Goal: Information Seeking & Learning: Learn about a topic

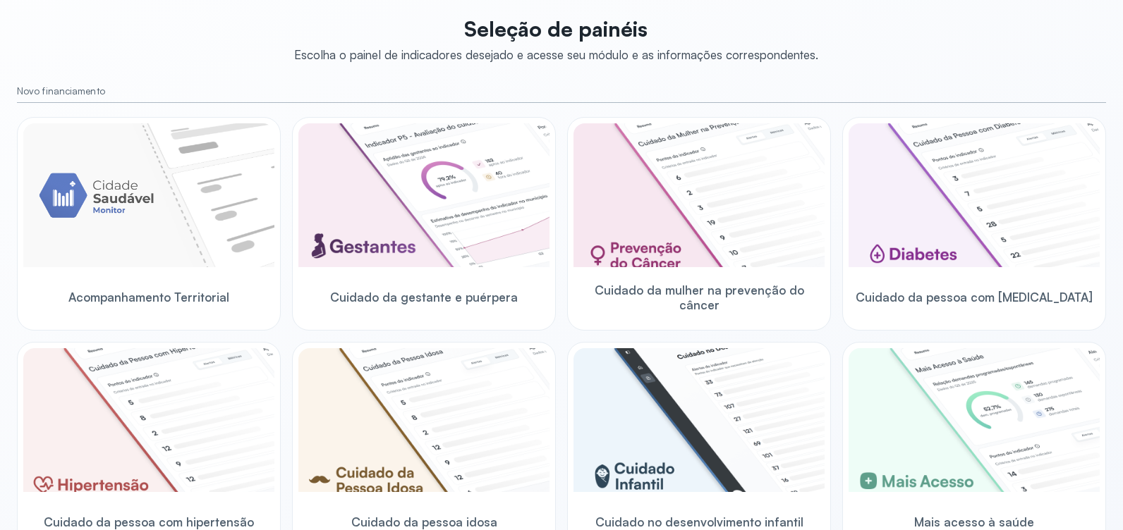
scroll to position [55, 0]
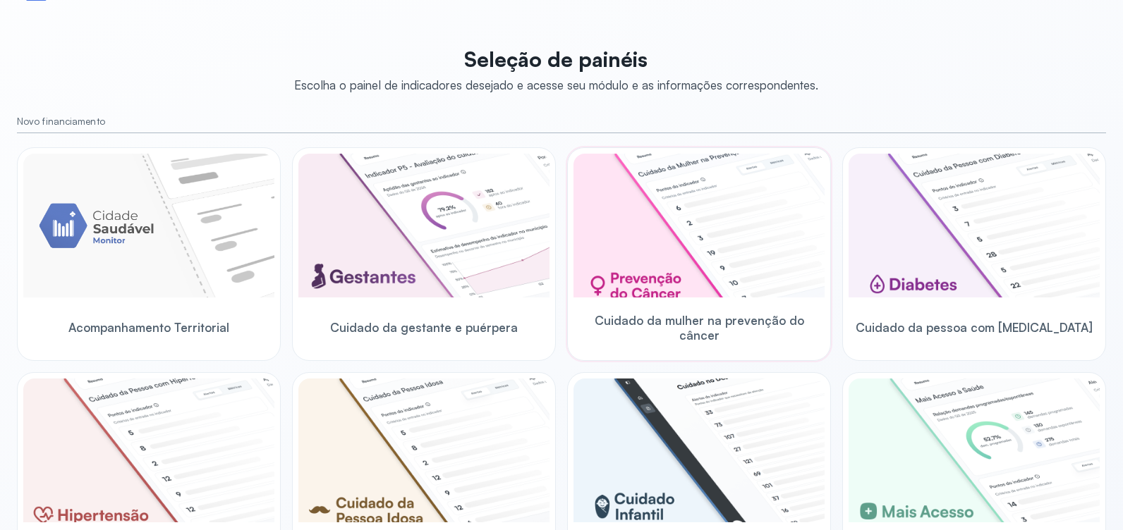
click at [714, 302] on div "Cuidado da mulher na prevenção do câncer" at bounding box center [698, 327] width 251 height 54
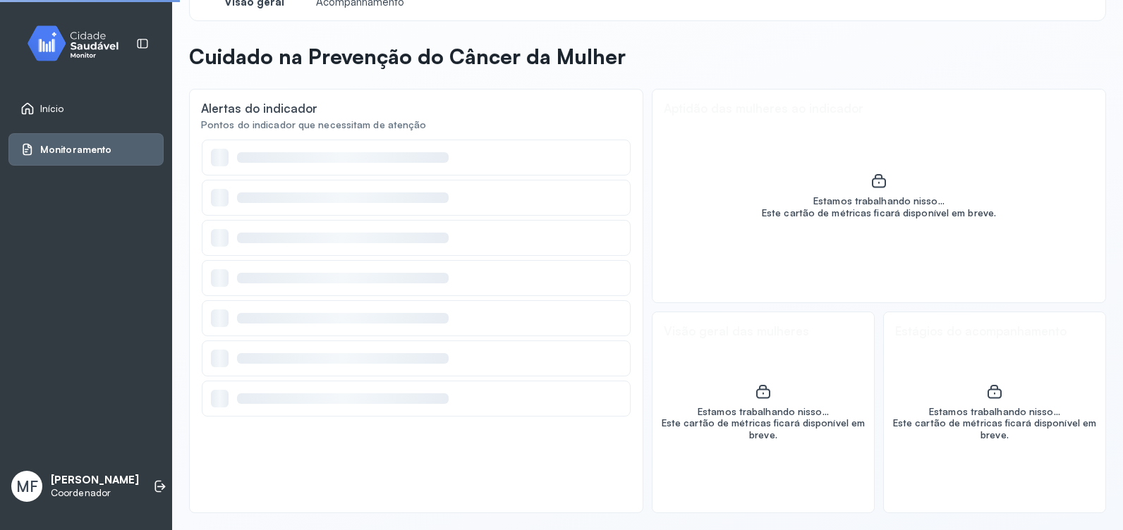
scroll to position [34, 0]
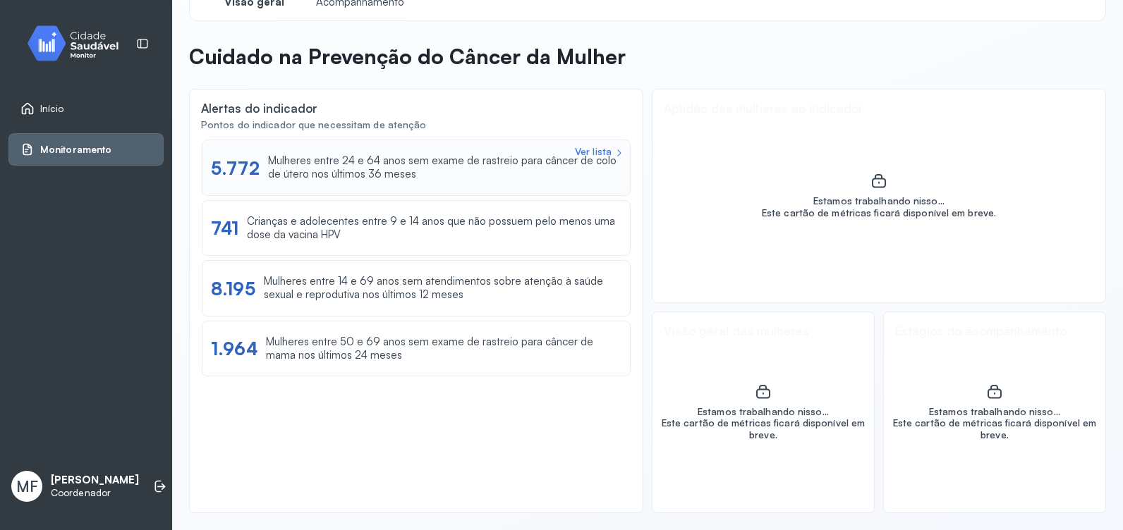
click at [377, 173] on div "Mulheres entre 24 e 64 anos sem exame de rastreio para câncer de colo de útero …" at bounding box center [444, 167] width 353 height 27
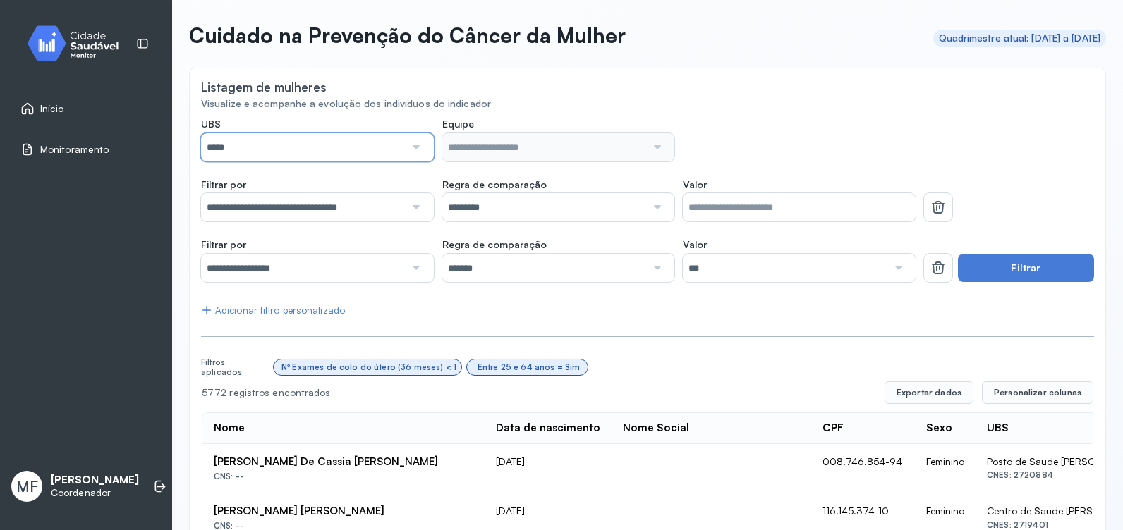
click at [334, 151] on input "*****" at bounding box center [303, 147] width 204 height 28
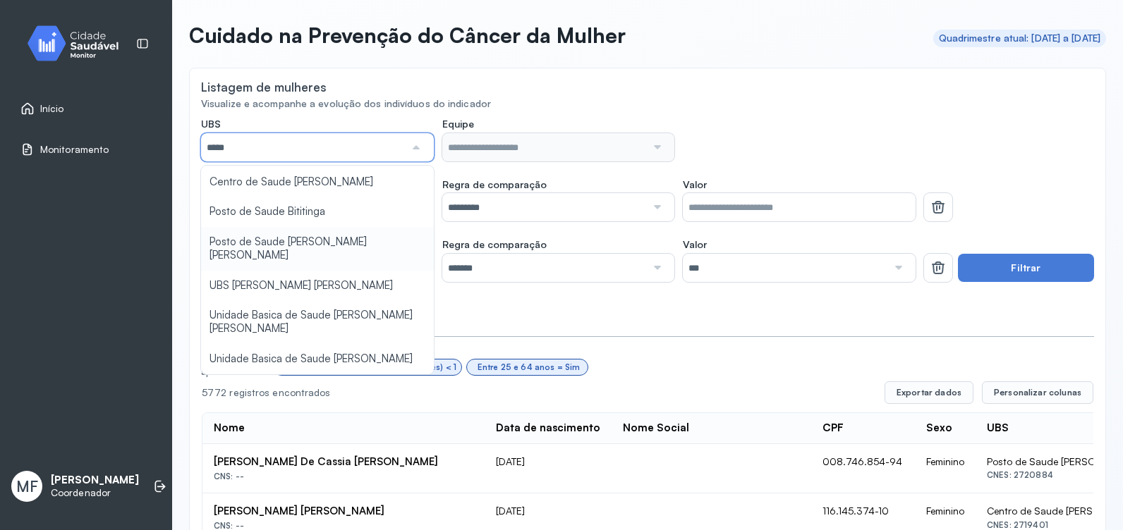
scroll to position [0, 0]
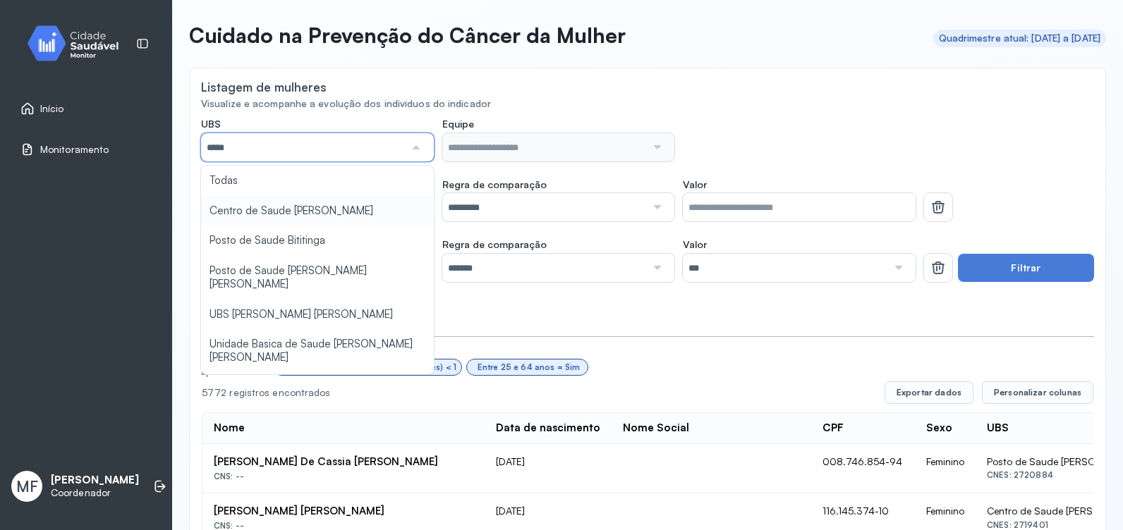
type input "*****"
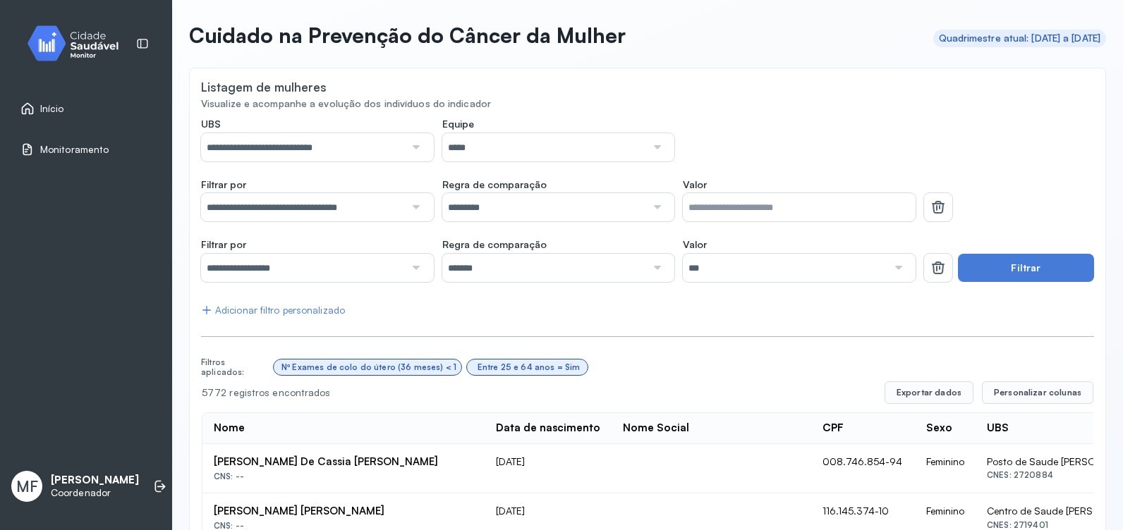
click at [504, 152] on input "*****" at bounding box center [544, 147] width 204 height 28
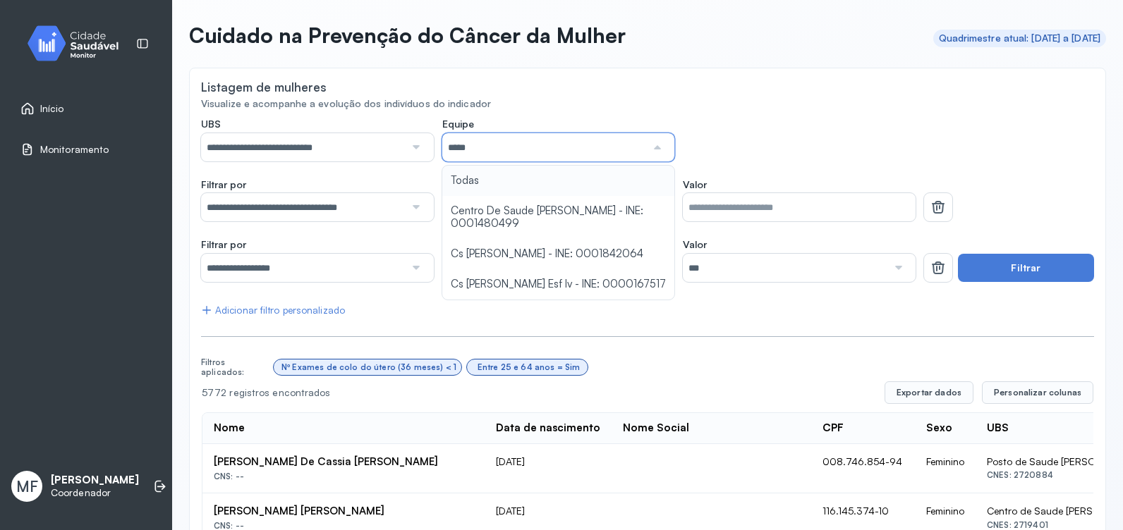
click at [506, 149] on input "*****" at bounding box center [544, 147] width 204 height 28
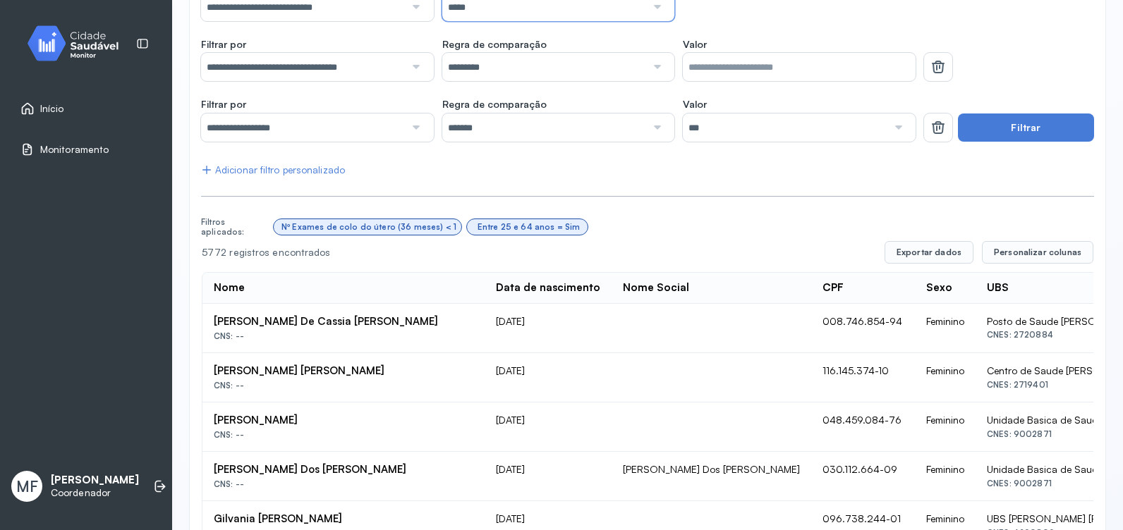
scroll to position [196, 0]
click at [985, 128] on button "Filtrar" at bounding box center [1026, 127] width 136 height 28
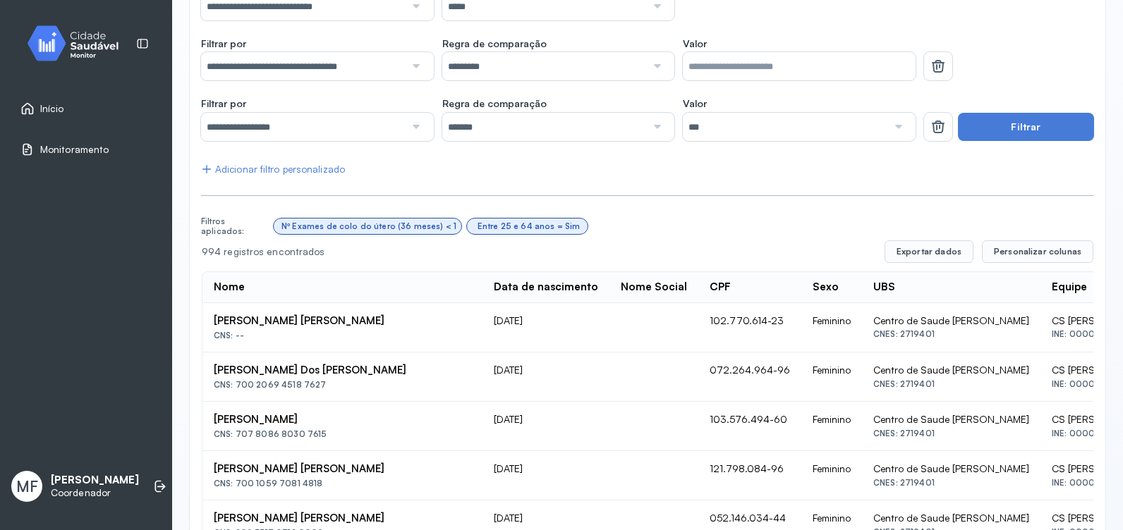
scroll to position [126, 0]
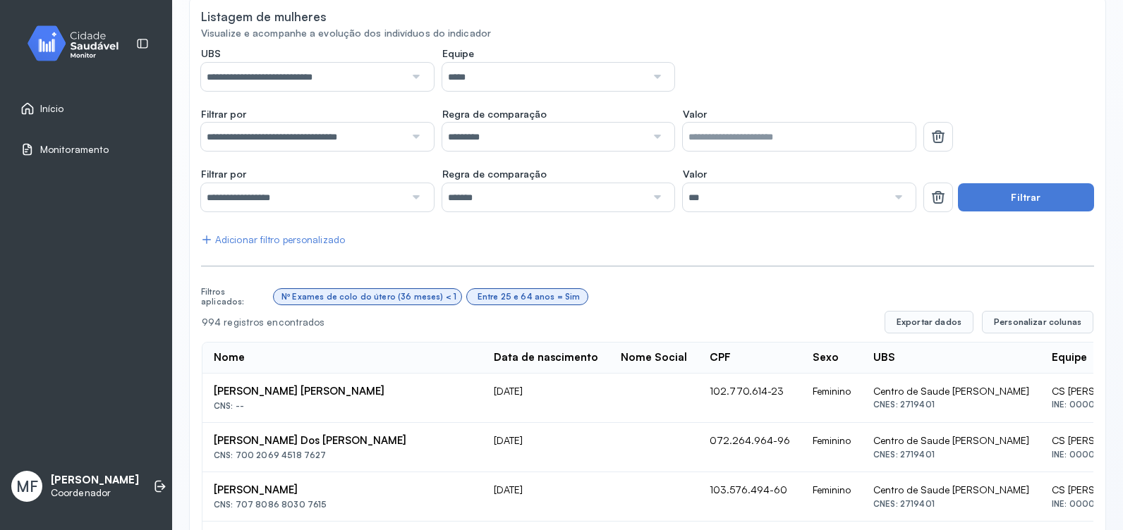
click at [413, 141] on div at bounding box center [415, 137] width 20 height 28
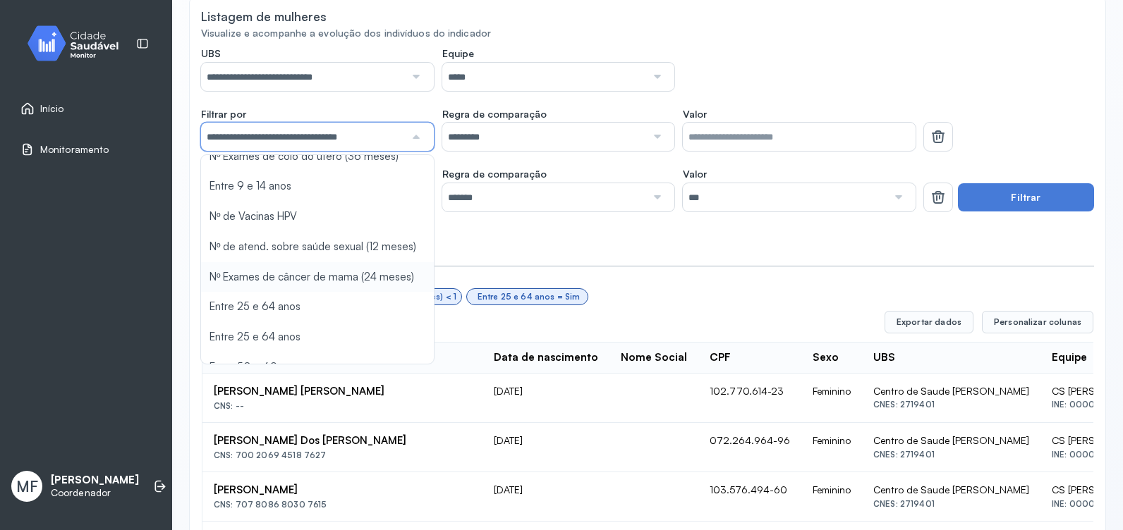
scroll to position [123, 0]
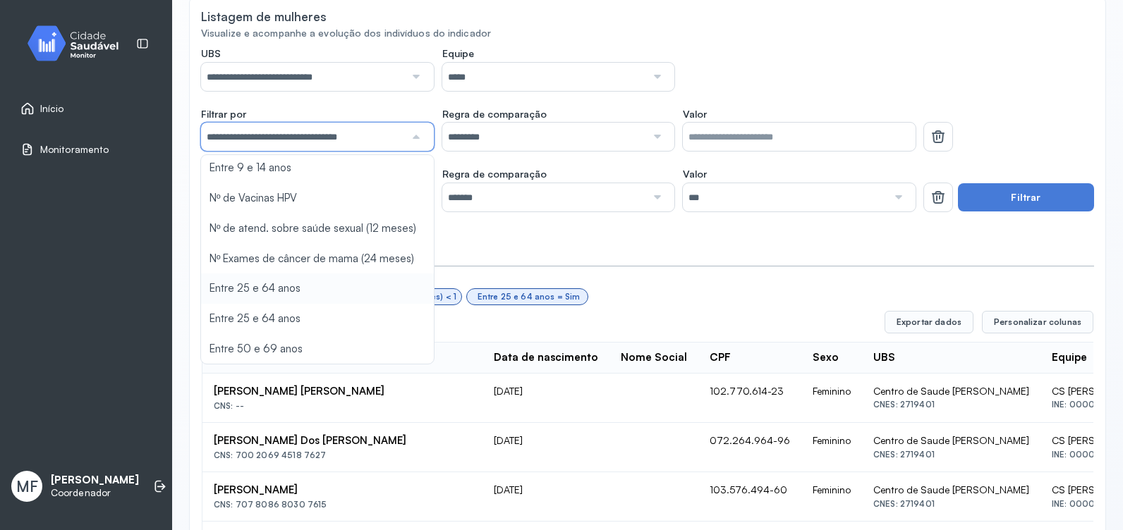
type input "*******"
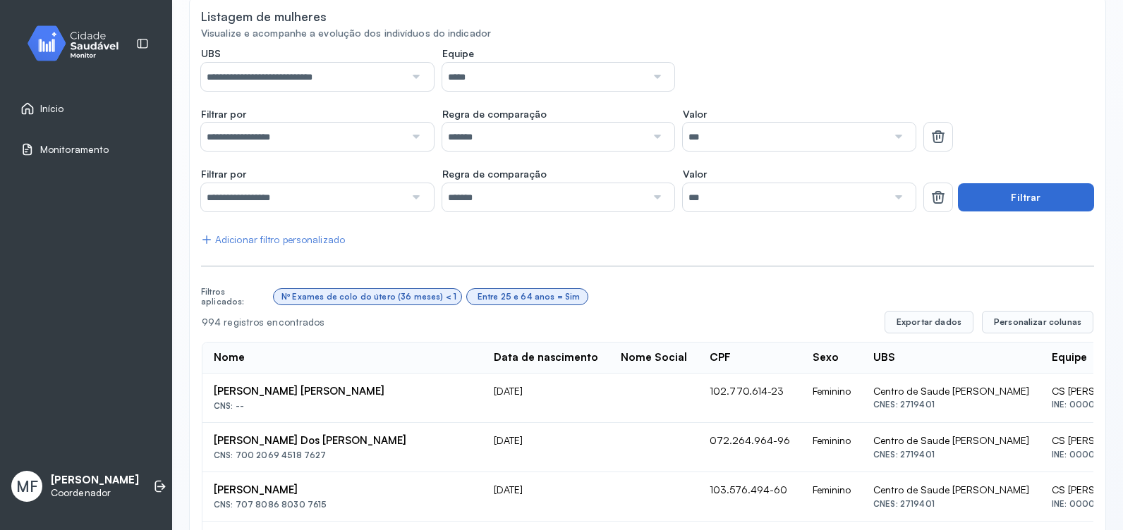
click at [975, 199] on button "Filtrar" at bounding box center [1026, 197] width 136 height 28
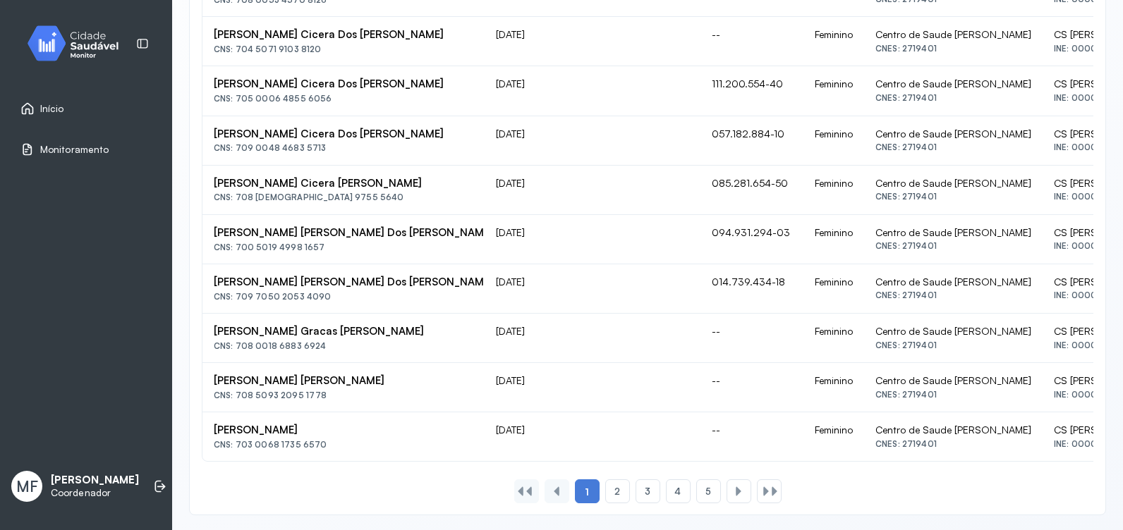
scroll to position [1028, 0]
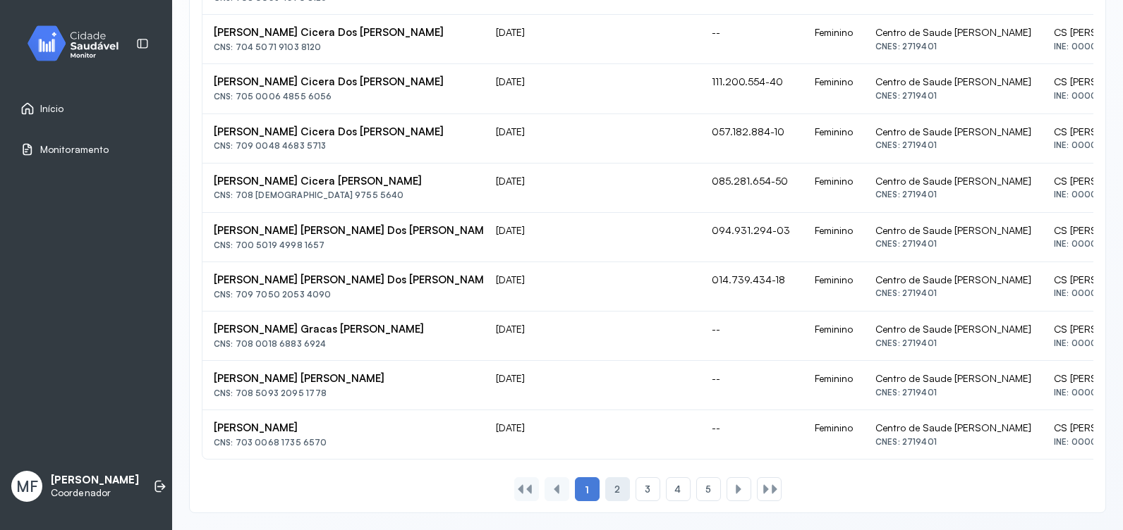
click at [614, 487] on span "2" at bounding box center [617, 490] width 6 height 12
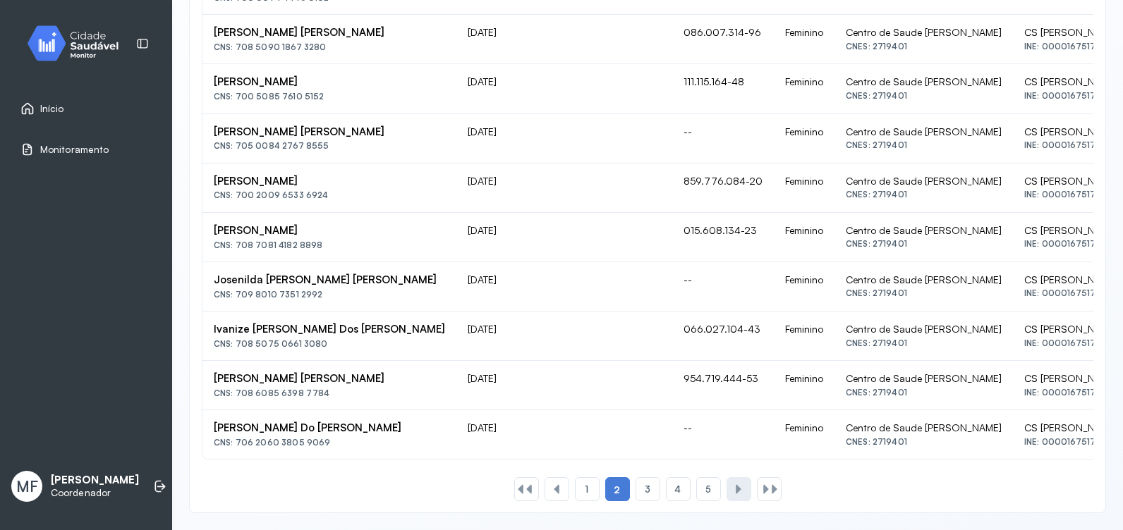
click at [733, 495] on div at bounding box center [738, 489] width 11 height 11
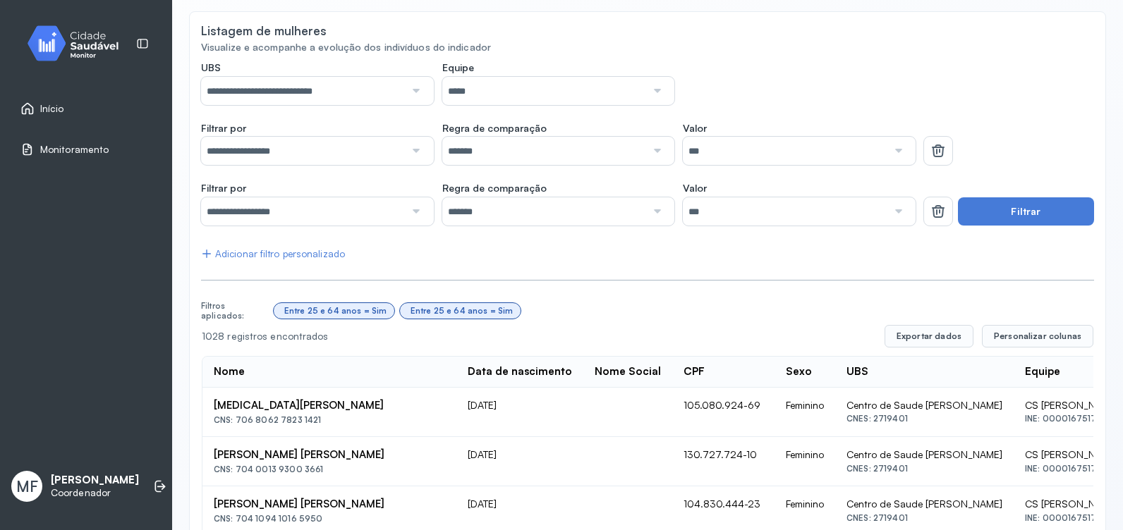
scroll to position [41, 0]
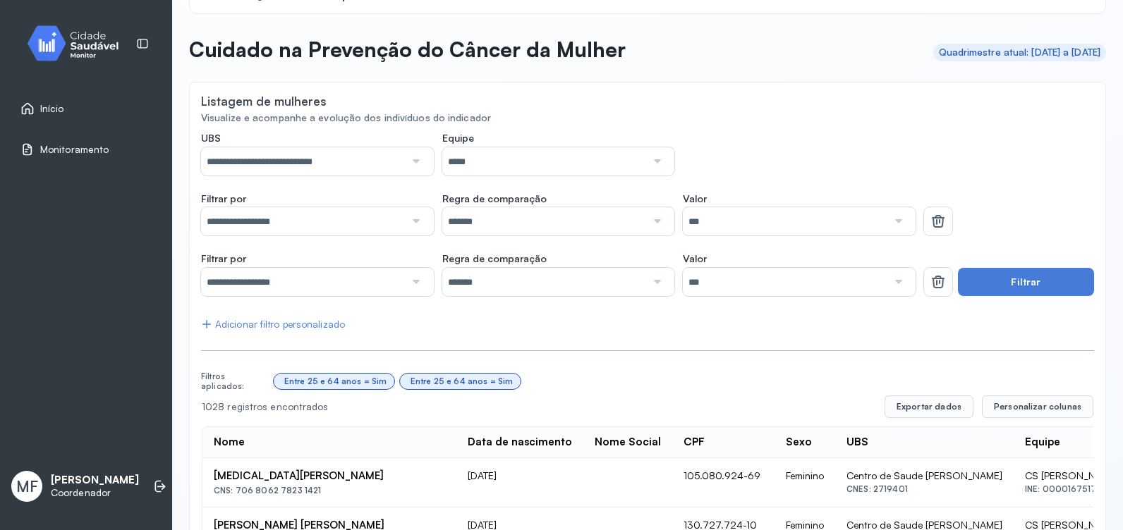
click at [405, 161] on div at bounding box center [415, 161] width 20 height 28
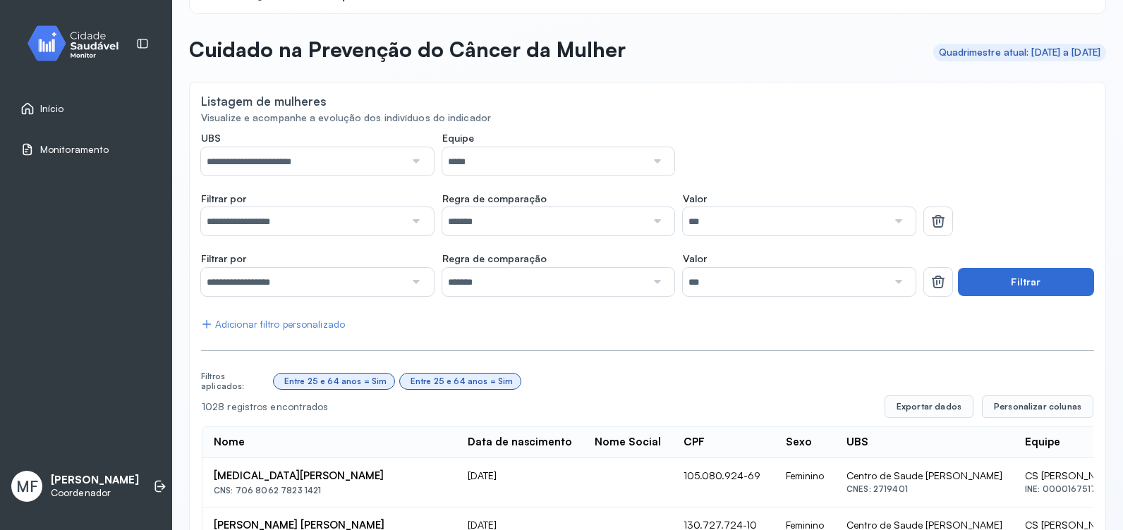
click at [991, 284] on button "Filtrar" at bounding box center [1026, 282] width 136 height 28
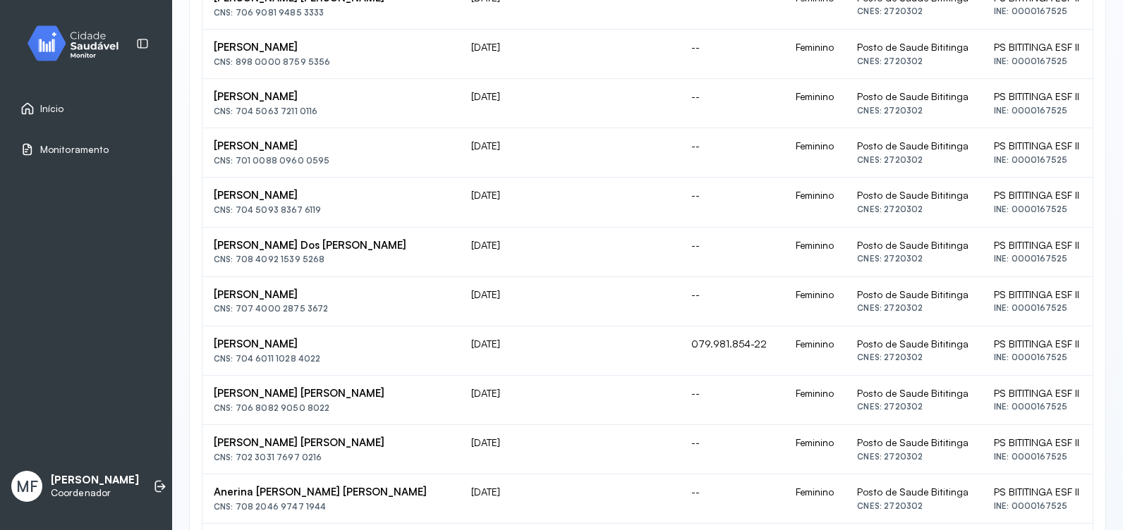
scroll to position [1028, 0]
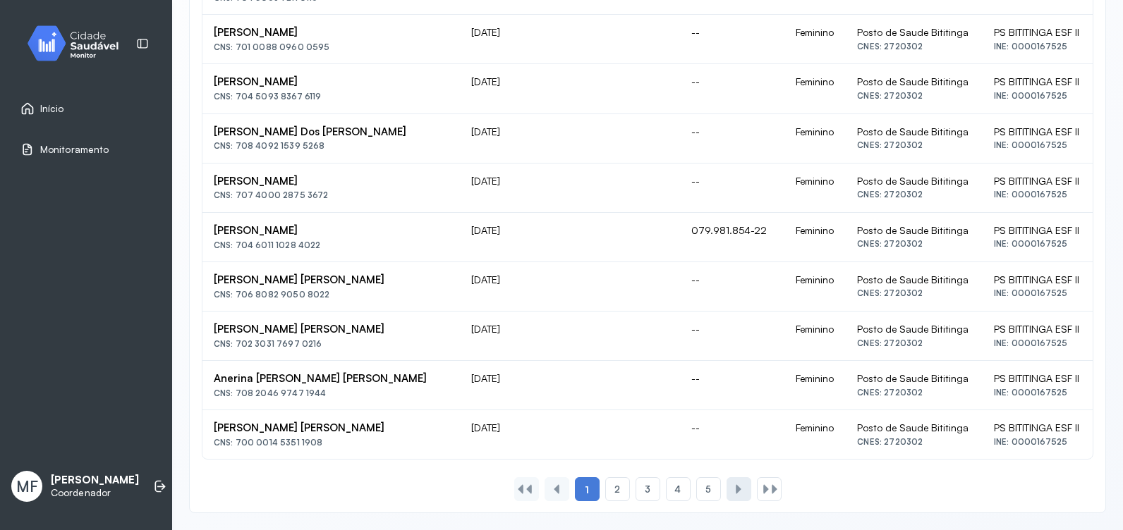
click at [736, 488] on div at bounding box center [738, 489] width 11 height 11
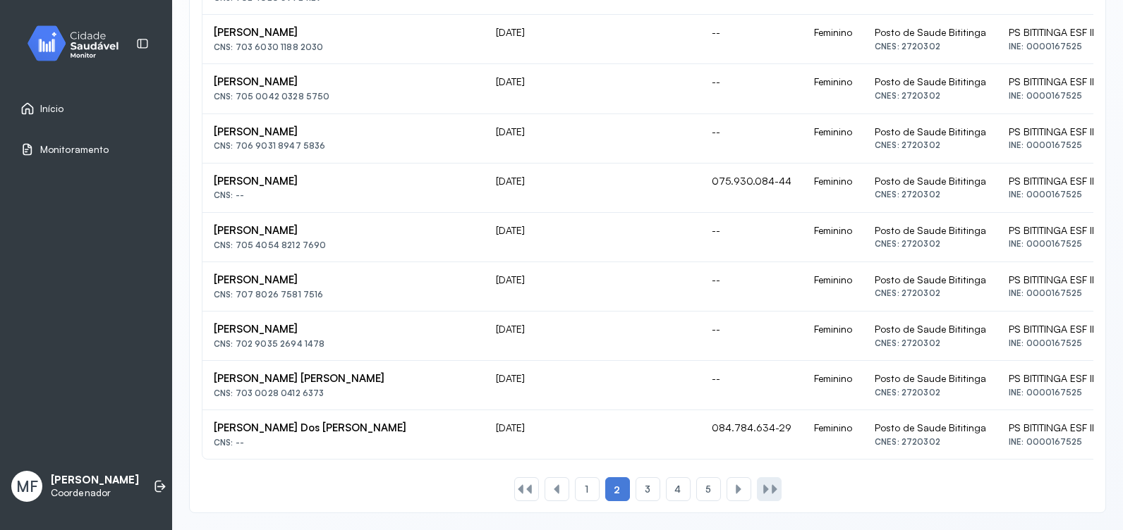
click at [769, 494] on div at bounding box center [774, 489] width 11 height 11
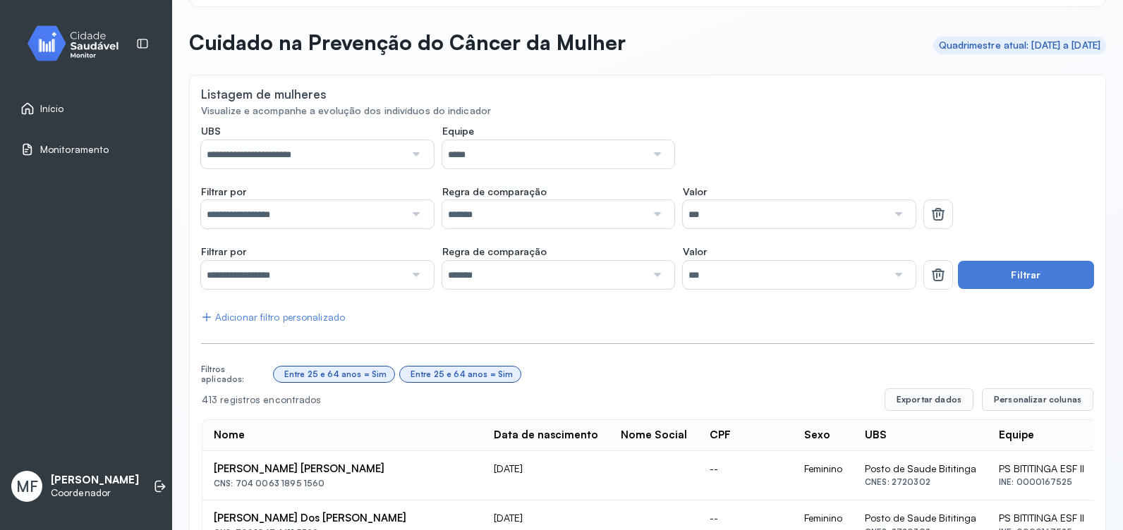
scroll to position [0, 0]
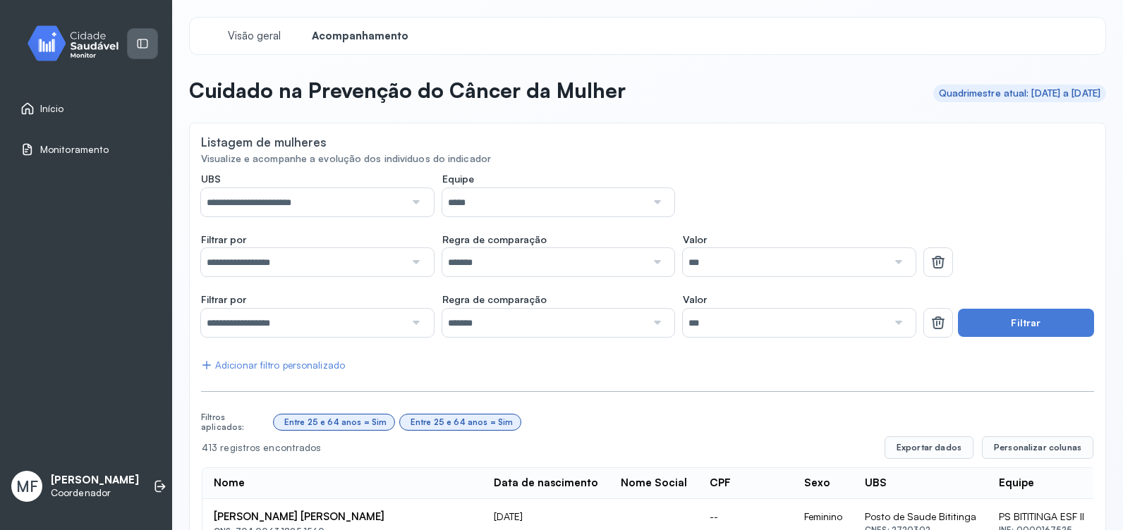
click at [142, 44] on icon at bounding box center [142, 43] width 13 height 13
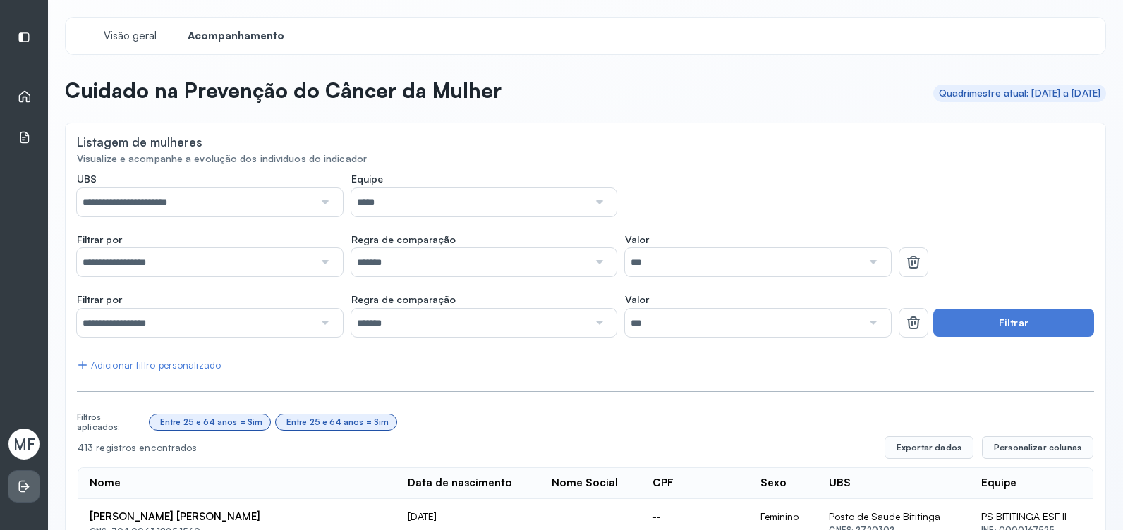
click at [20, 479] on li at bounding box center [23, 486] width 31 height 31
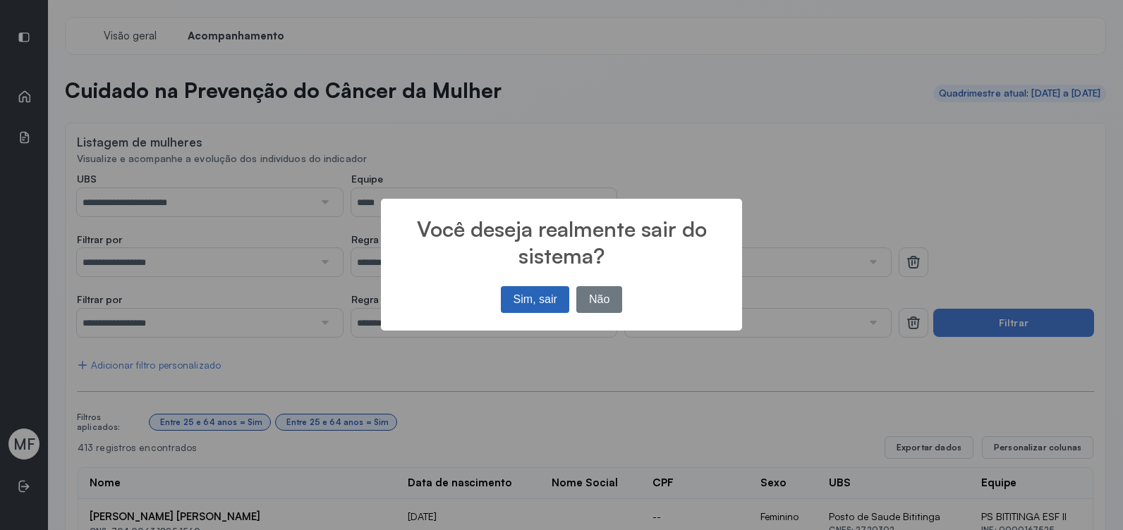
click at [550, 298] on button "Sim, sair" at bounding box center [535, 299] width 68 height 27
